Goal: Navigation & Orientation: Find specific page/section

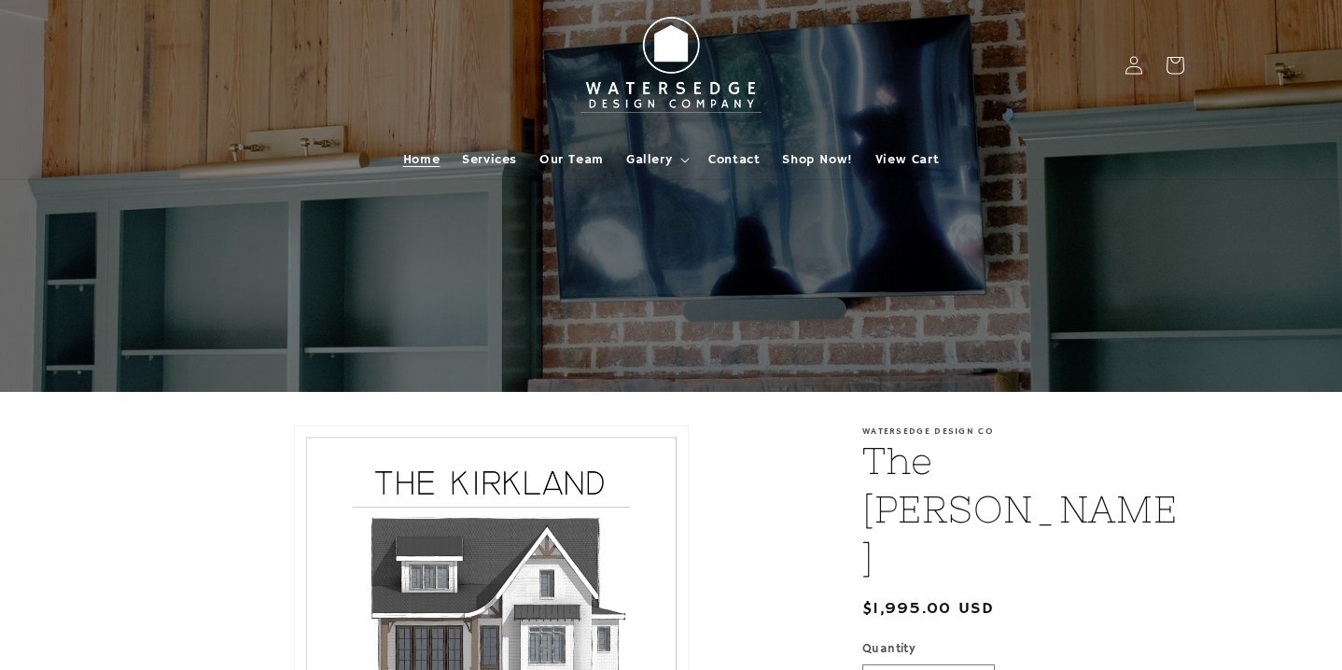
click at [431, 157] on span "Home" at bounding box center [421, 159] width 36 height 17
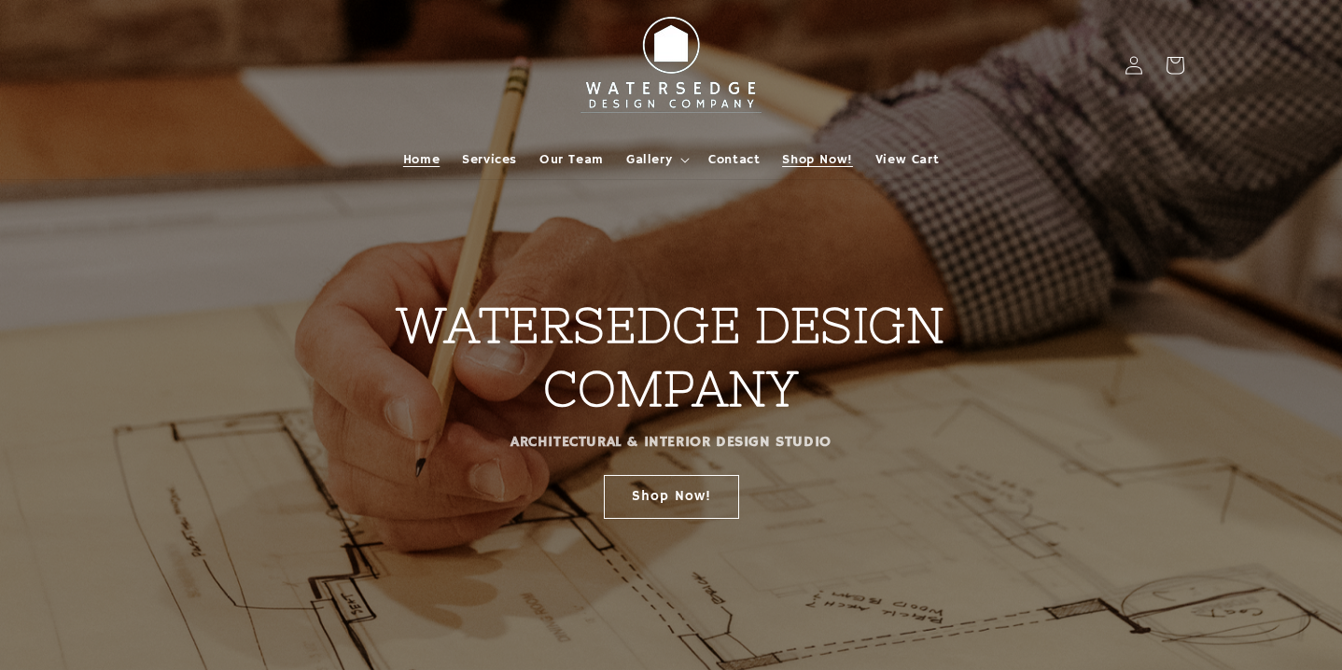
click at [826, 153] on span "Shop Now!" at bounding box center [817, 159] width 70 height 17
